Goal: Check status: Check status

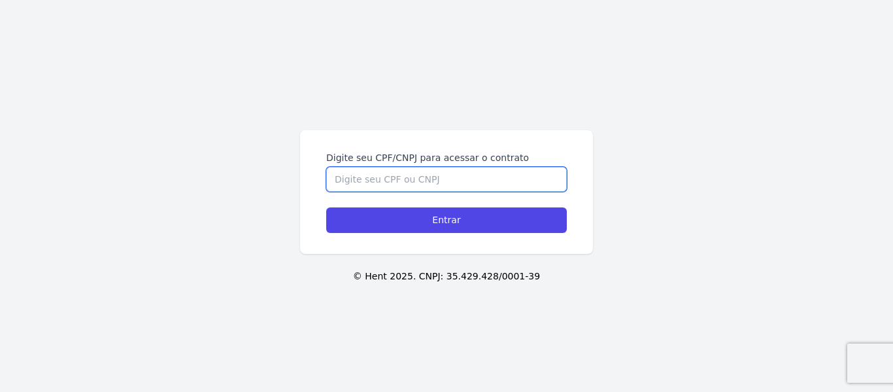
click at [413, 175] on input "Digite seu CPF/CNPJ para acessar o contrato" at bounding box center [446, 179] width 241 height 25
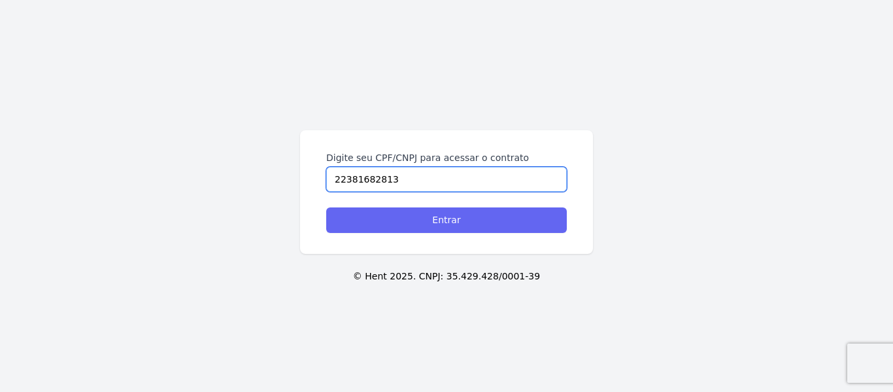
type input "22381682813"
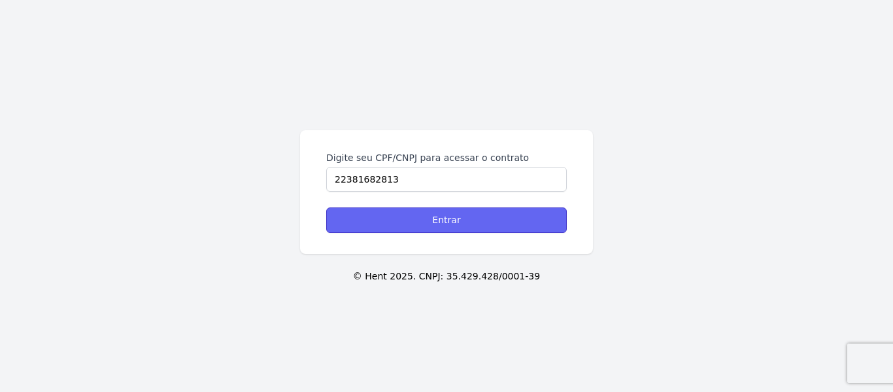
click at [469, 221] on input "Entrar" at bounding box center [446, 219] width 241 height 25
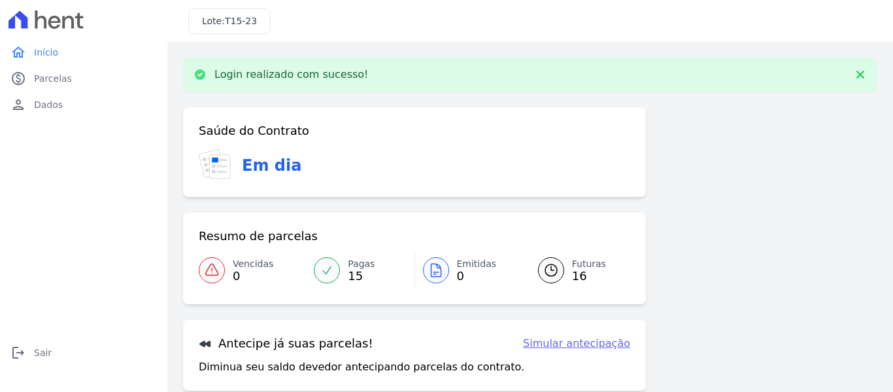
click at [549, 271] on icon at bounding box center [551, 270] width 16 height 16
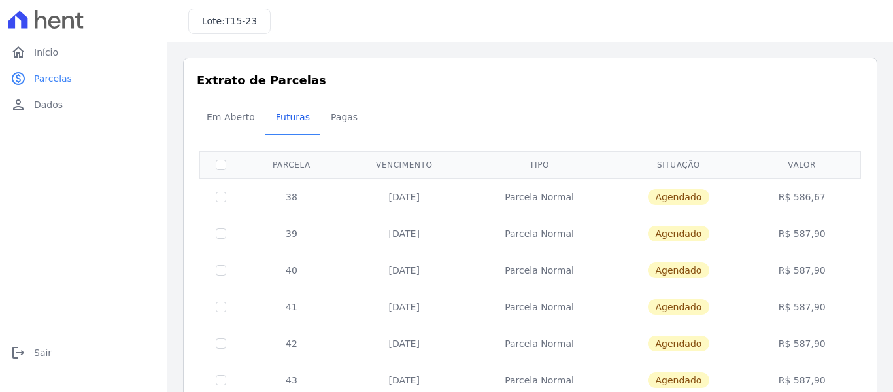
click at [509, 84] on h3 "Extrato de Parcelas" at bounding box center [530, 80] width 667 height 18
click at [233, 115] on span "Em Aberto" at bounding box center [231, 117] width 64 height 26
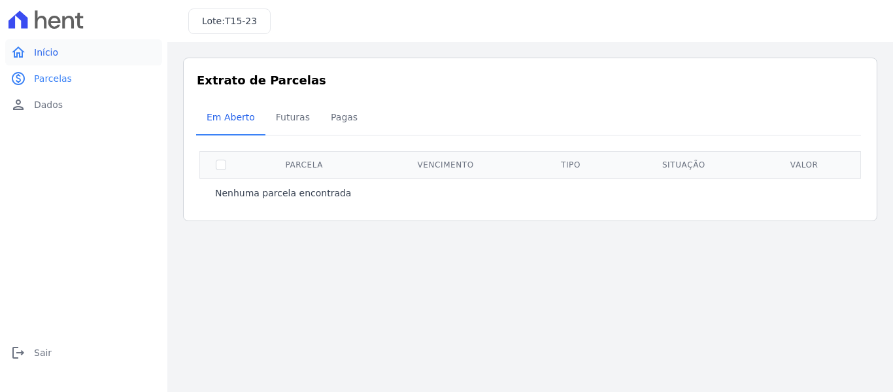
click at [42, 51] on span "Início" at bounding box center [46, 52] width 24 height 13
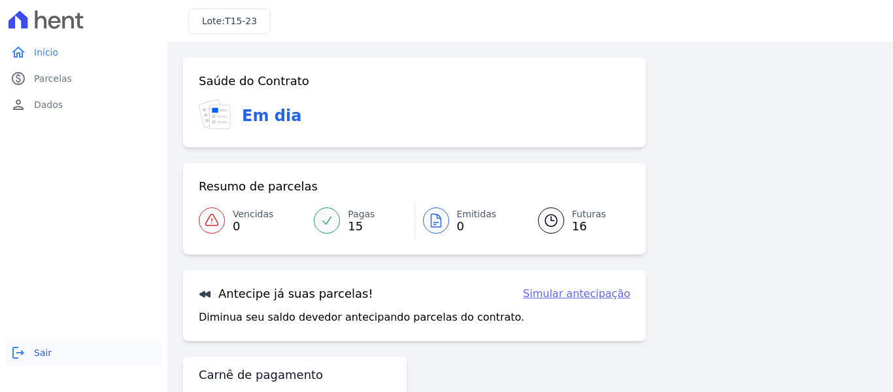
click at [46, 347] on span "Sair" at bounding box center [43, 352] width 18 height 13
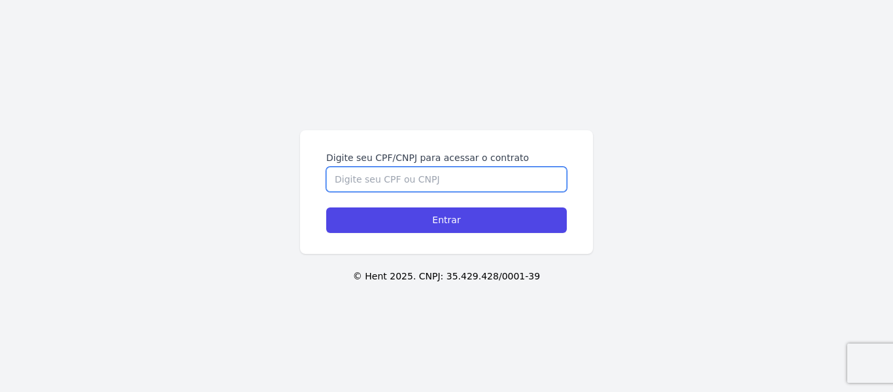
click at [434, 178] on input "Digite seu CPF/CNPJ para acessar o contrato" at bounding box center [446, 179] width 241 height 25
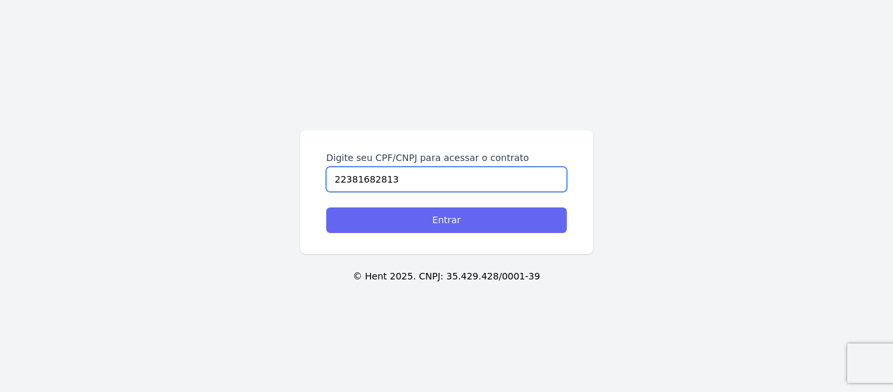
type input "22381682813"
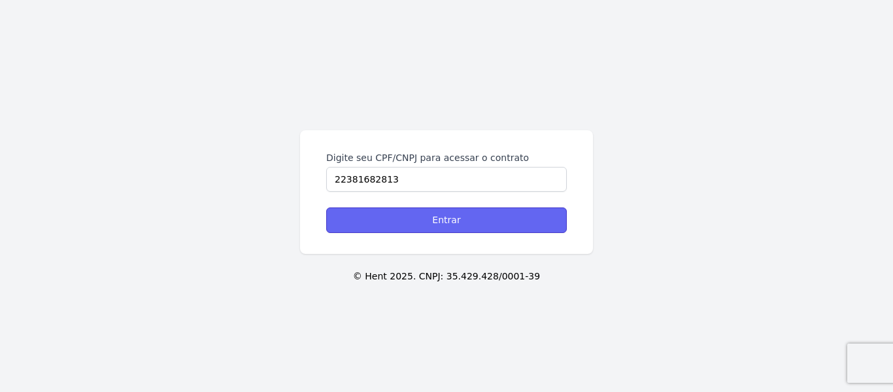
click at [462, 213] on input "Entrar" at bounding box center [446, 219] width 241 height 25
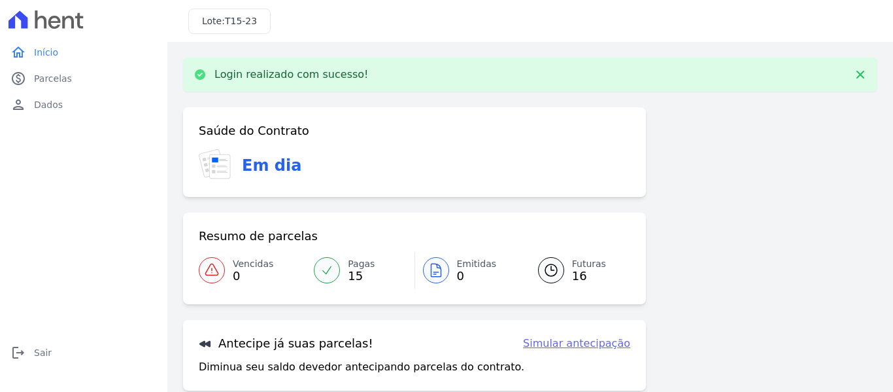
click at [558, 263] on link "Futuras 16" at bounding box center [576, 270] width 108 height 37
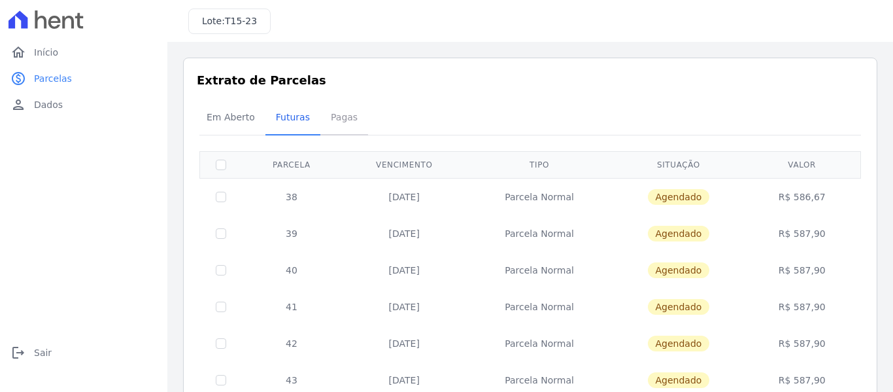
click at [326, 112] on span "Pagas" at bounding box center [344, 117] width 42 height 26
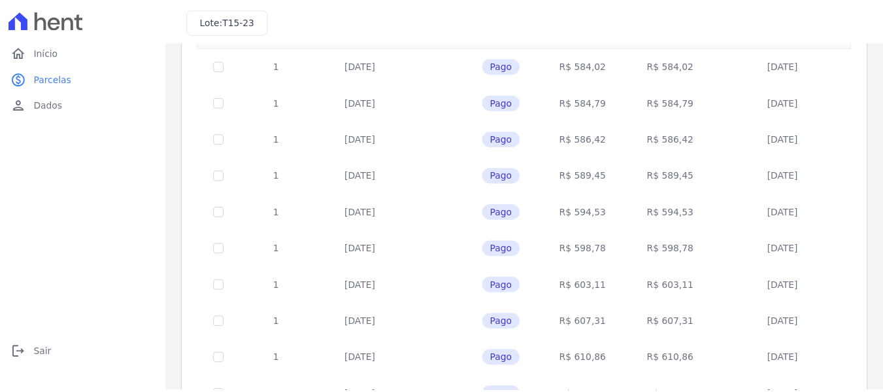
scroll to position [65, 0]
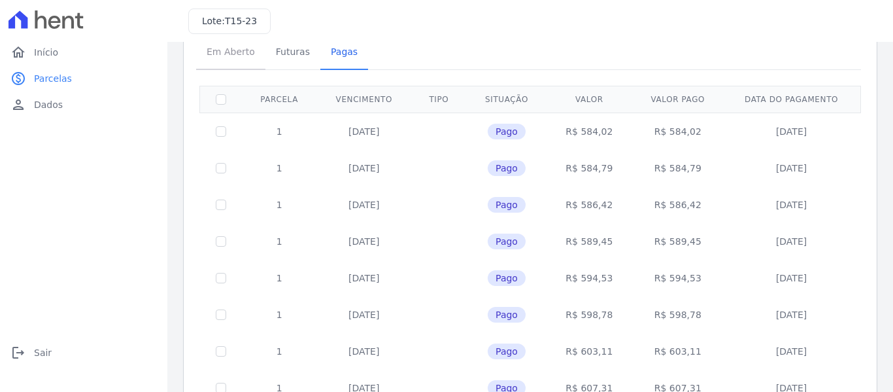
click at [220, 52] on span "Em Aberto" at bounding box center [231, 52] width 64 height 26
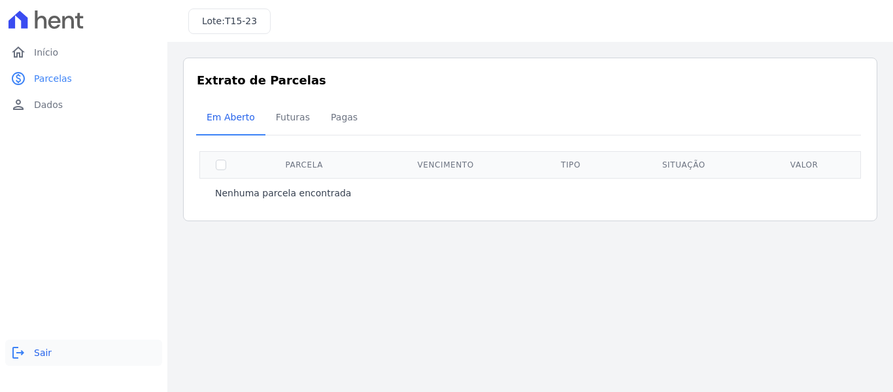
click at [32, 354] on link "logout Sair" at bounding box center [83, 352] width 157 height 26
